Goal: Task Accomplishment & Management: Complete application form

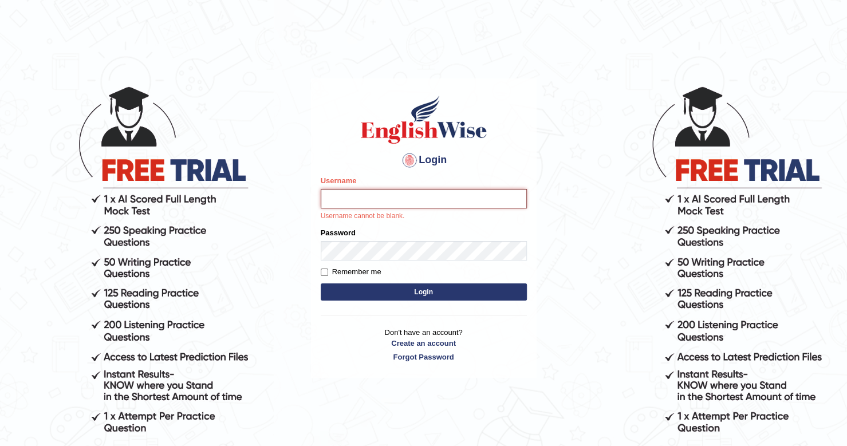
click at [357, 198] on input "Username" at bounding box center [424, 198] width 206 height 19
paste input "thingoc_parramatta"
type input "thingoc_parramatta"
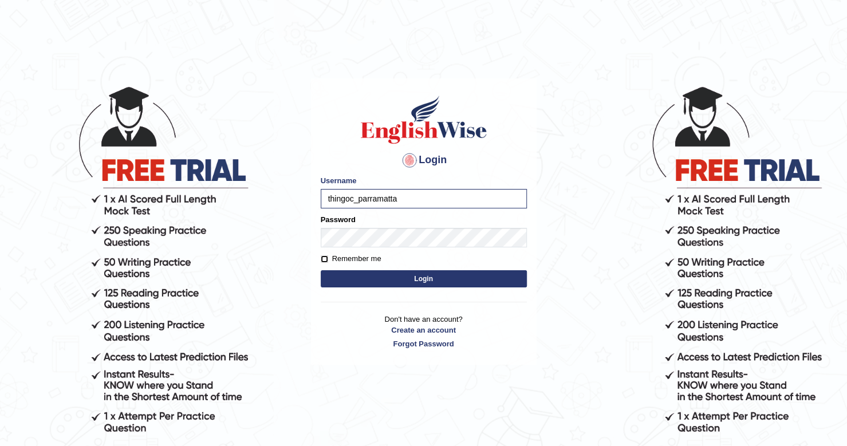
click at [327, 258] on input "Remember me" at bounding box center [324, 258] width 7 height 7
checkbox input "true"
click at [377, 282] on button "Login" at bounding box center [424, 278] width 206 height 17
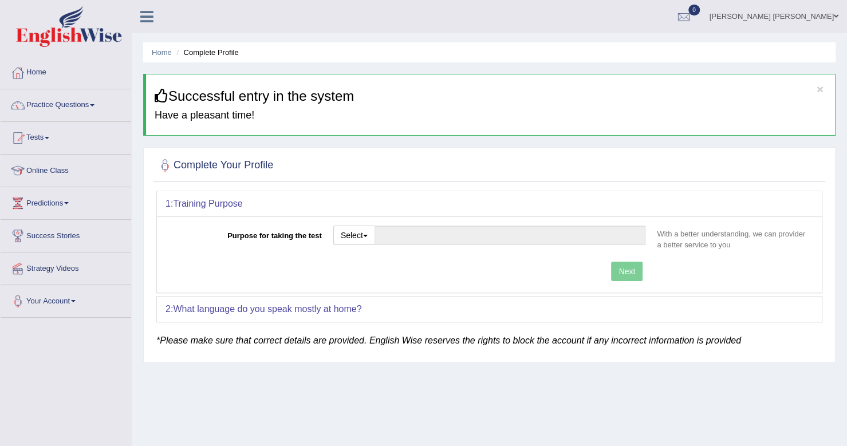
drag, startPoint x: 842, startPoint y: 1, endPoint x: 199, endPoint y: 399, distance: 755.9
click at [199, 399] on div "Home Complete Profile × Successful entry in the system Have a pleasant time! Co…" at bounding box center [489, 286] width 715 height 573
